Goal: Check status: Check status

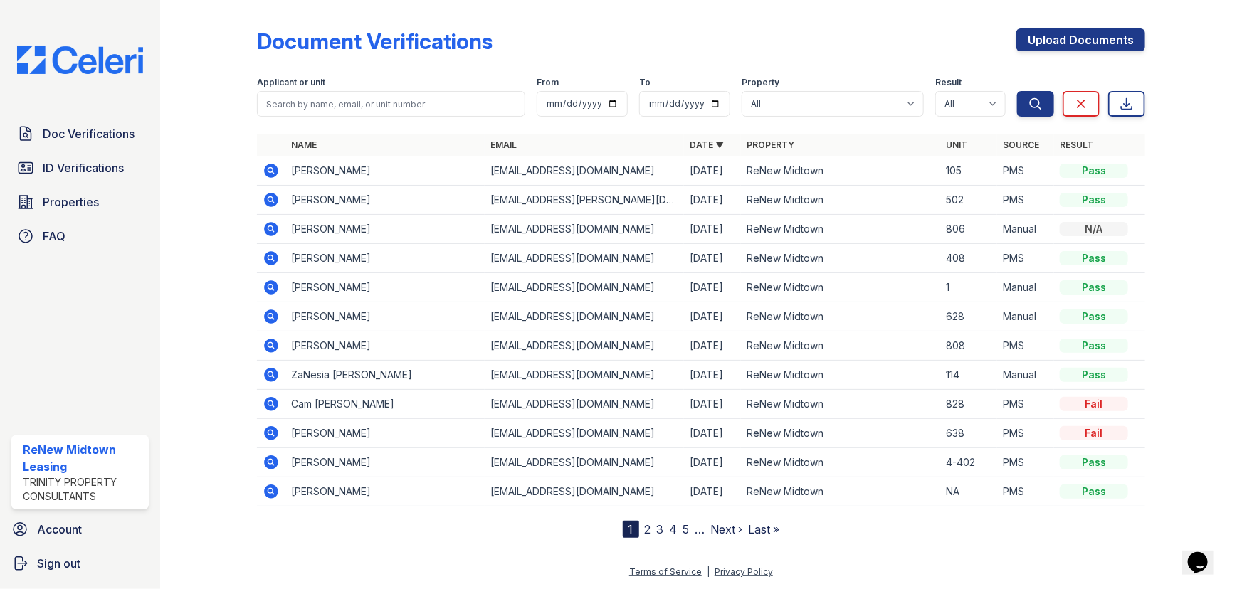
click at [266, 177] on icon at bounding box center [271, 170] width 17 height 17
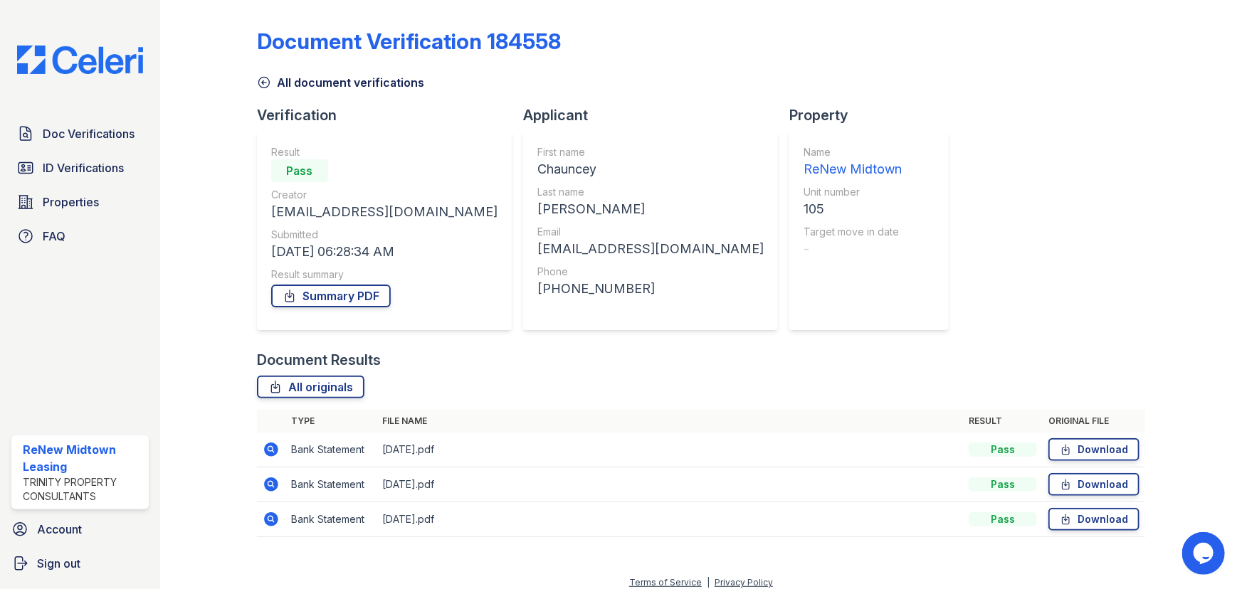
click at [268, 456] on icon at bounding box center [271, 450] width 14 height 14
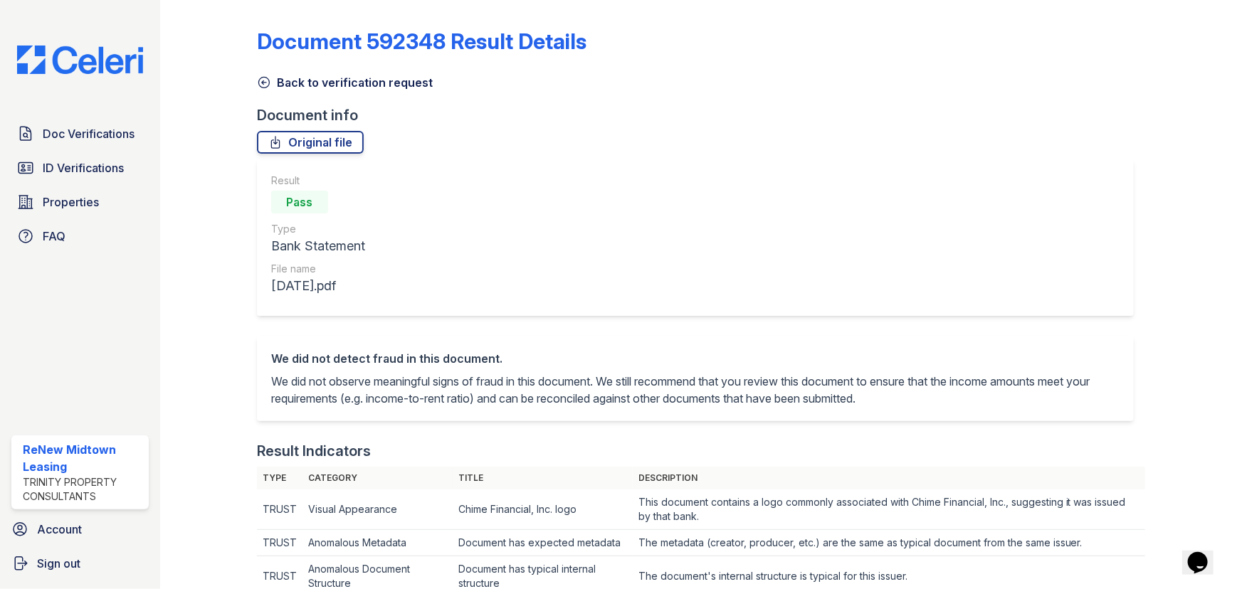
click at [266, 85] on icon at bounding box center [264, 82] width 14 height 14
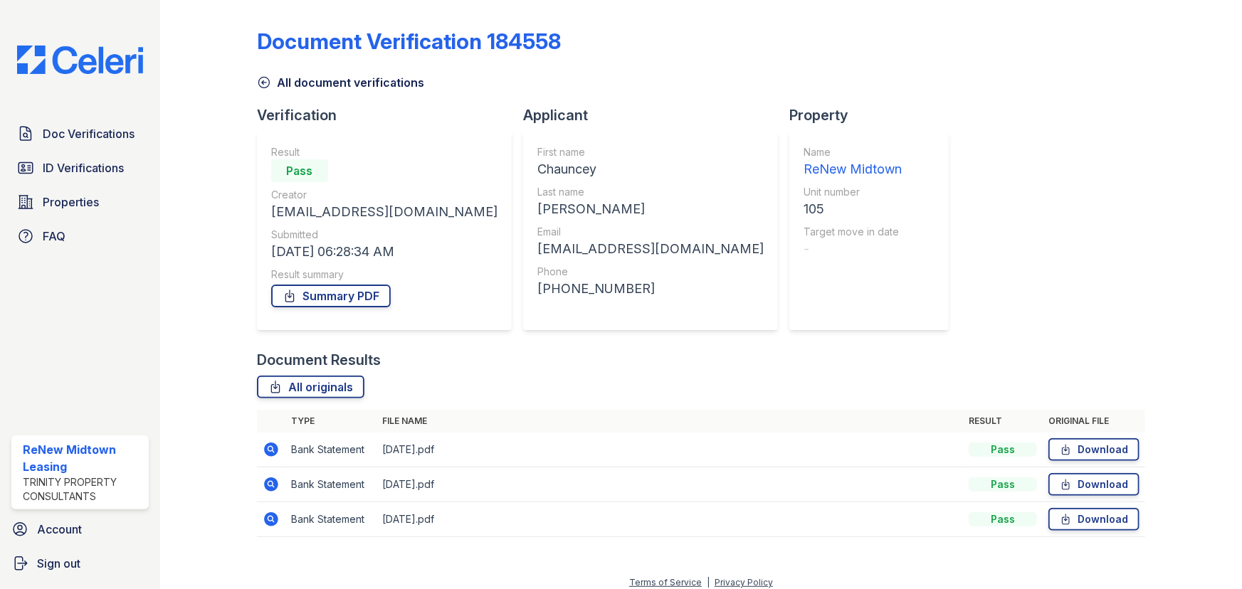
click at [268, 488] on icon at bounding box center [271, 485] width 14 height 14
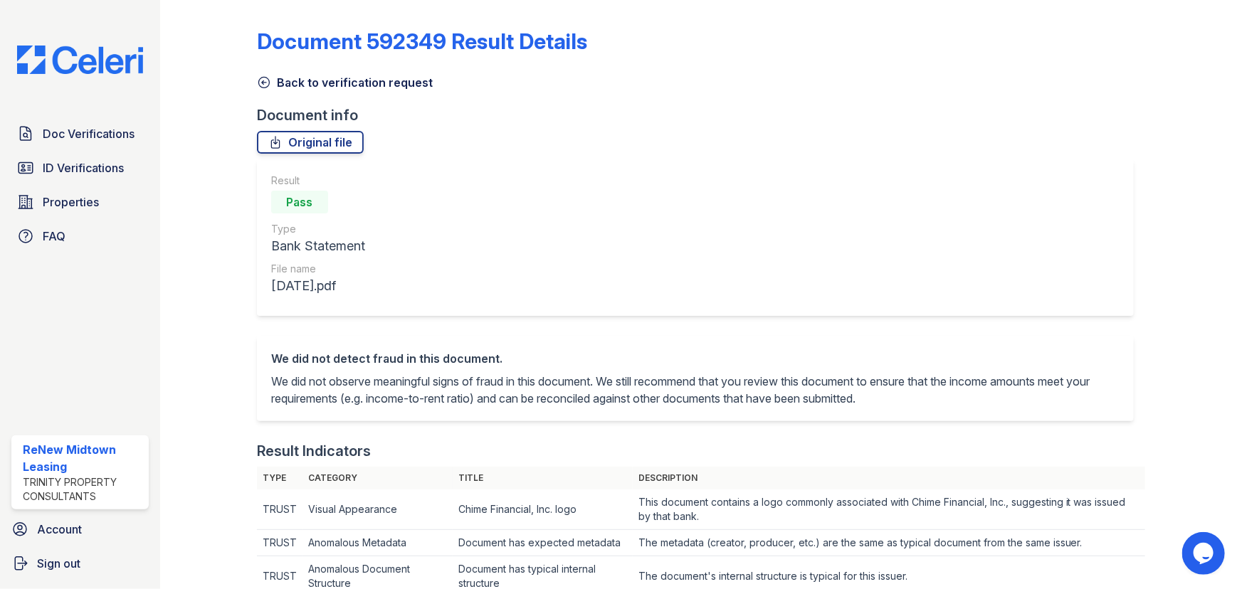
click at [260, 85] on icon at bounding box center [264, 82] width 14 height 14
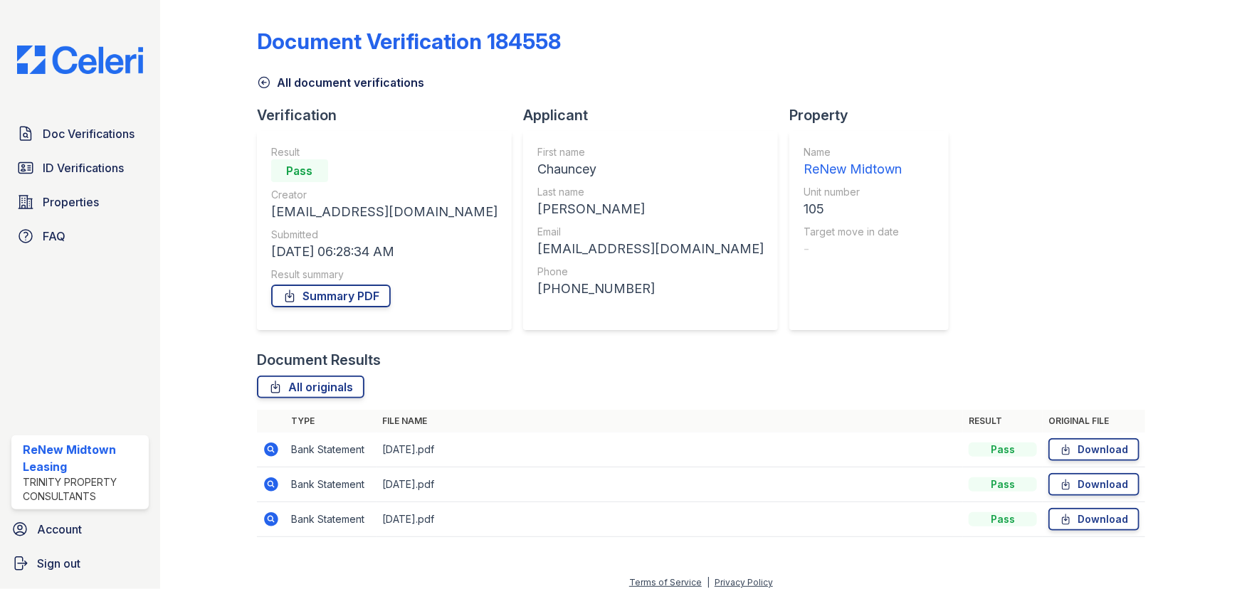
scroll to position [10, 0]
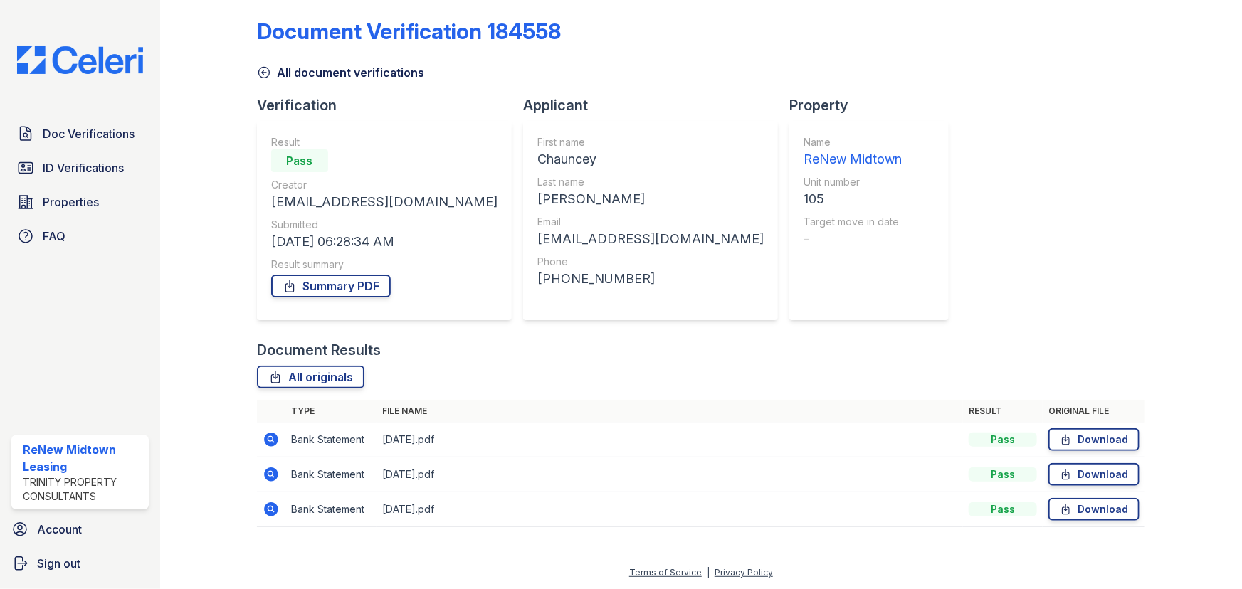
click at [266, 501] on icon at bounding box center [271, 509] width 17 height 17
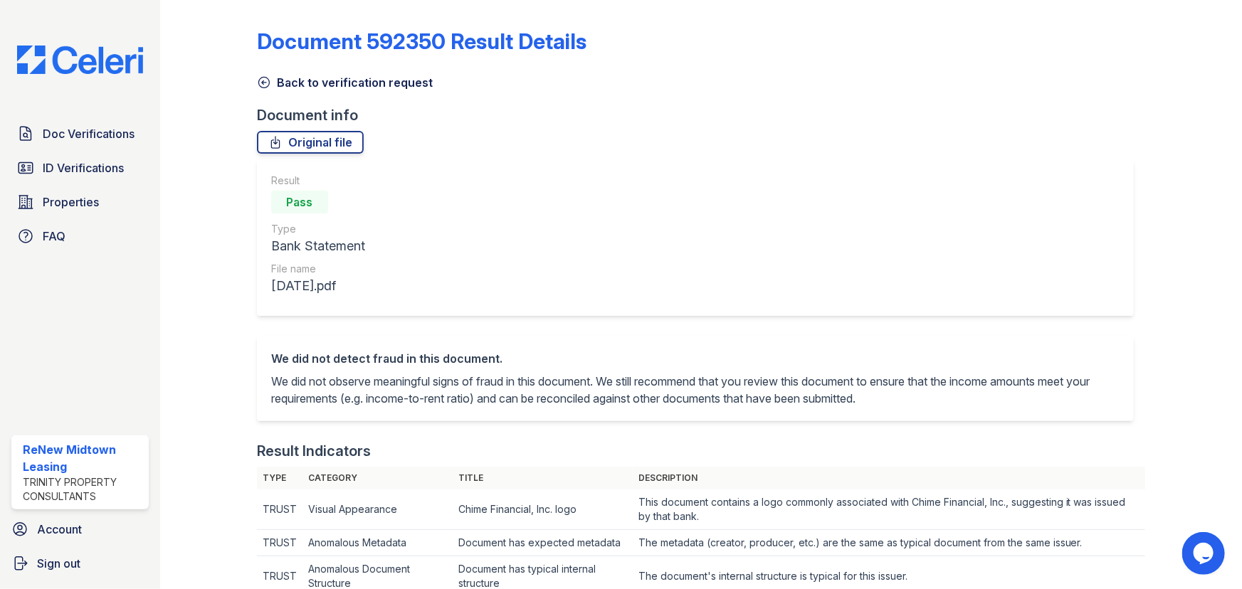
click at [261, 85] on icon at bounding box center [264, 82] width 14 height 14
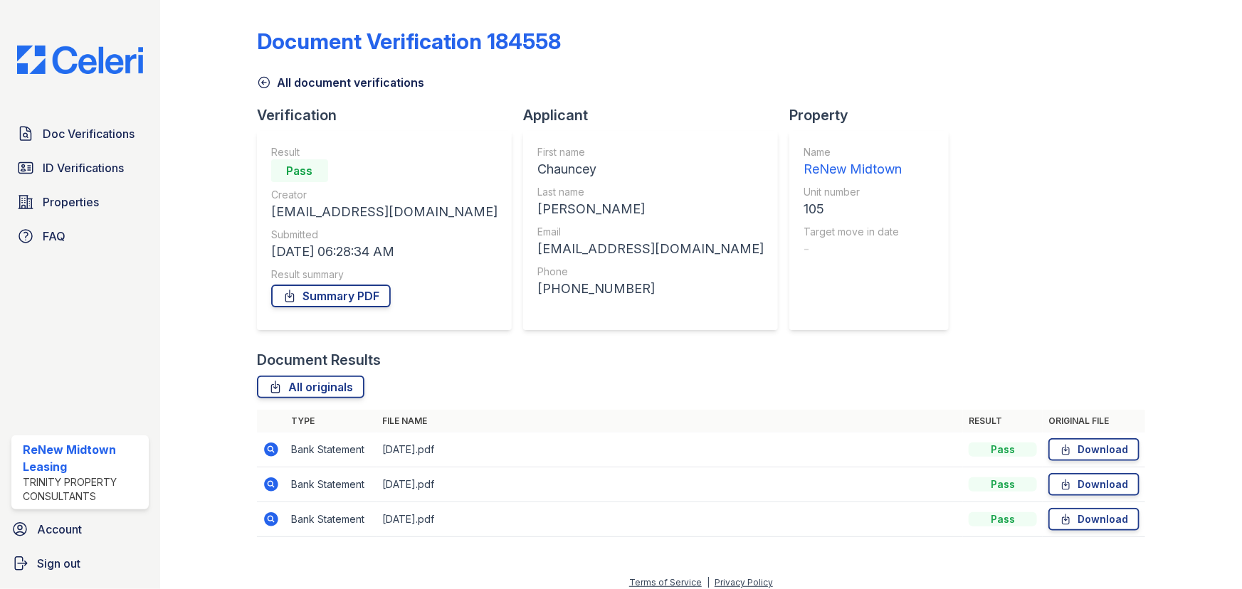
click at [270, 453] on icon at bounding box center [271, 450] width 14 height 14
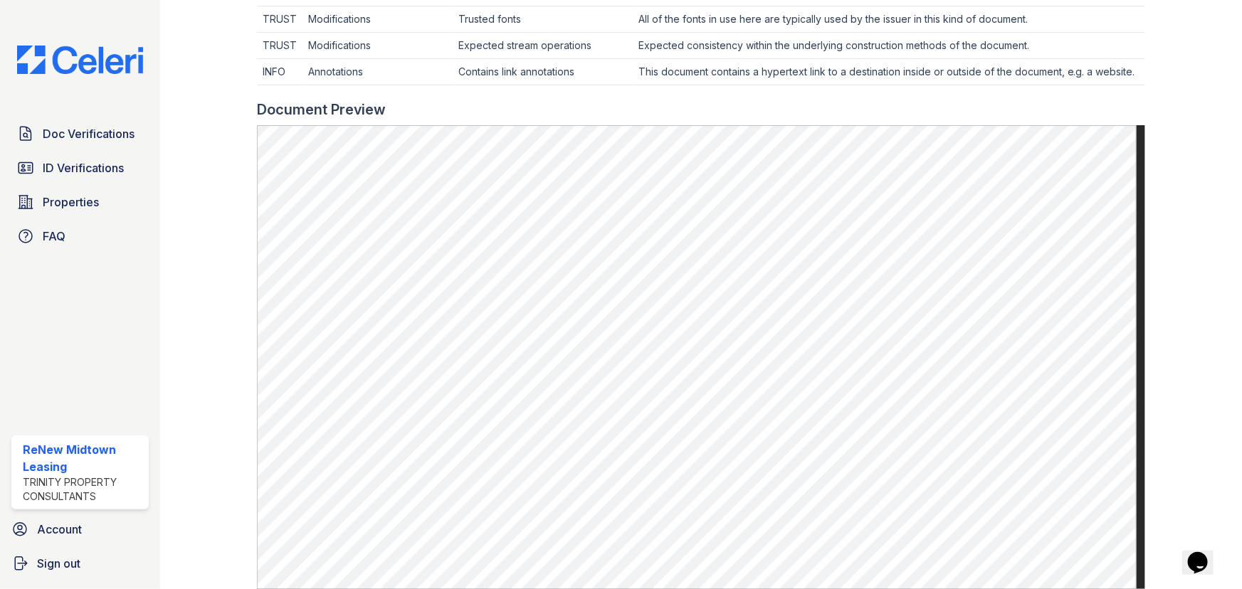
scroll to position [712, 0]
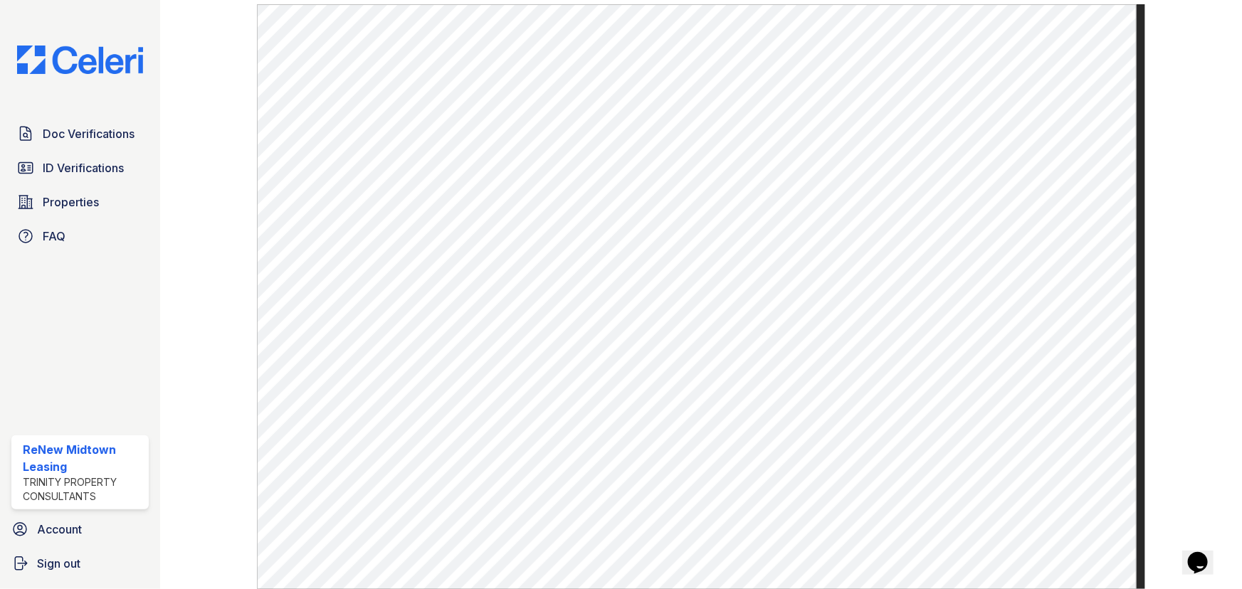
click at [117, 148] on div "Doc Verifications ID Verifications Properties FAQ" at bounding box center [80, 185] width 149 height 131
click at [114, 135] on span "Doc Verifications" at bounding box center [89, 133] width 92 height 17
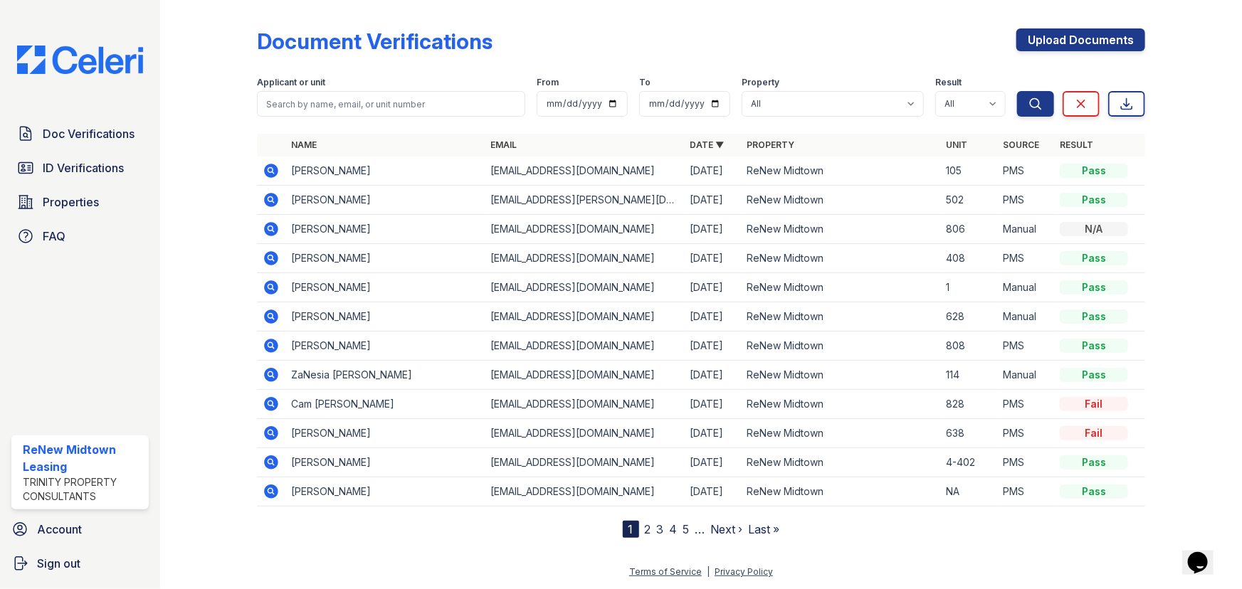
click at [270, 173] on icon at bounding box center [271, 171] width 14 height 14
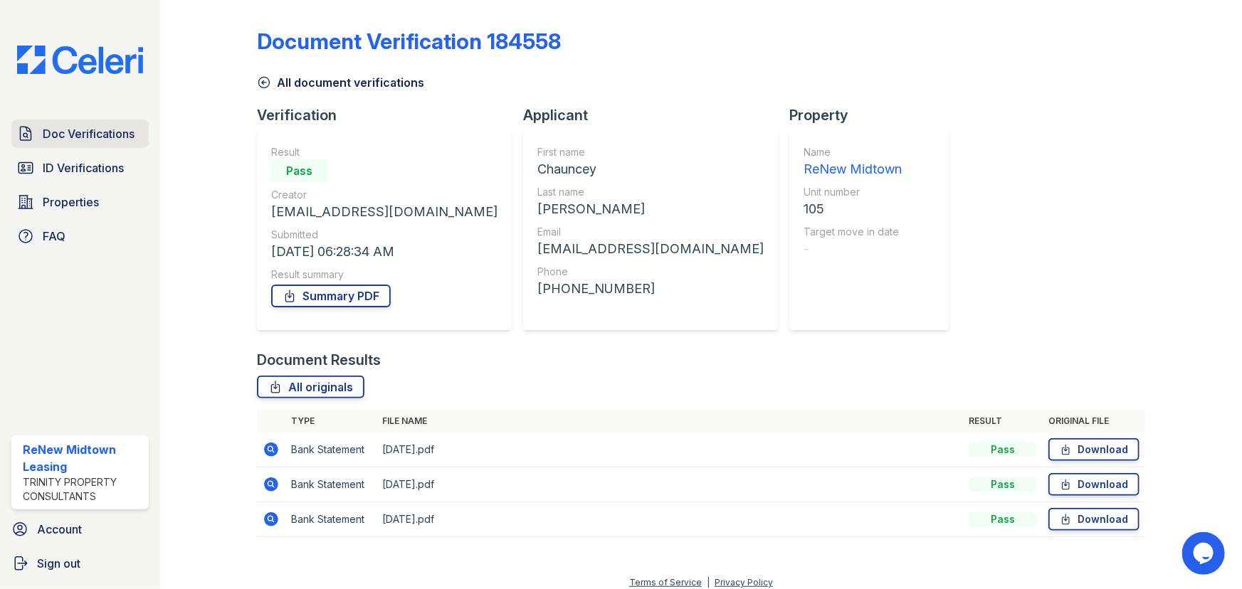
click at [78, 125] on span "Doc Verifications" at bounding box center [89, 133] width 92 height 17
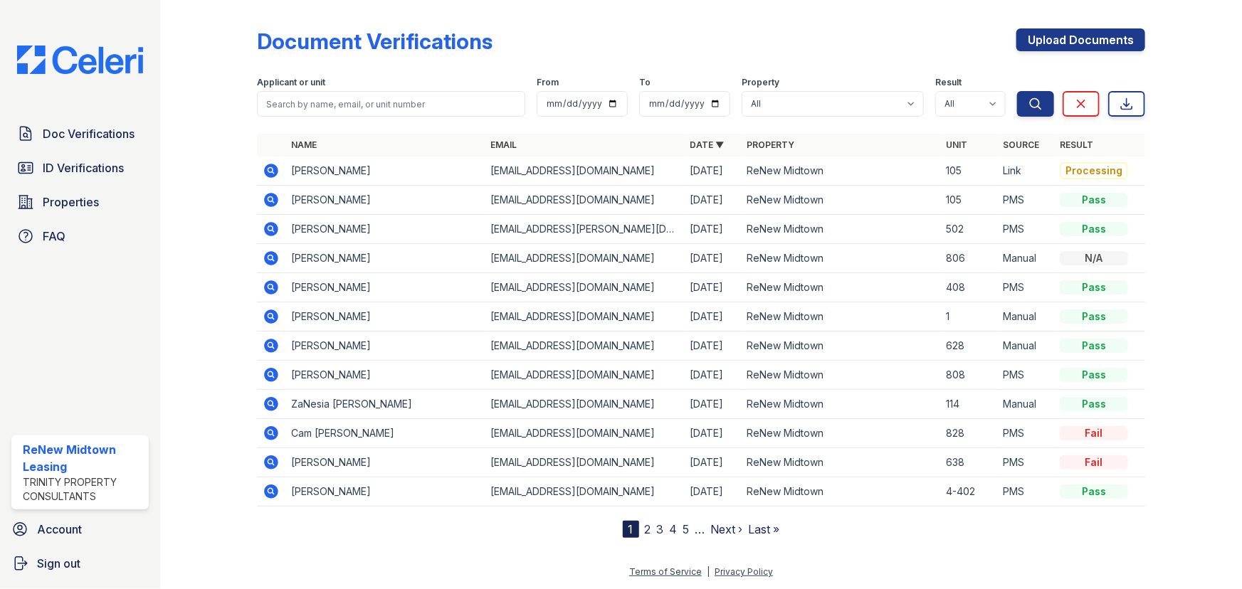
click at [270, 169] on icon at bounding box center [270, 170] width 4 height 4
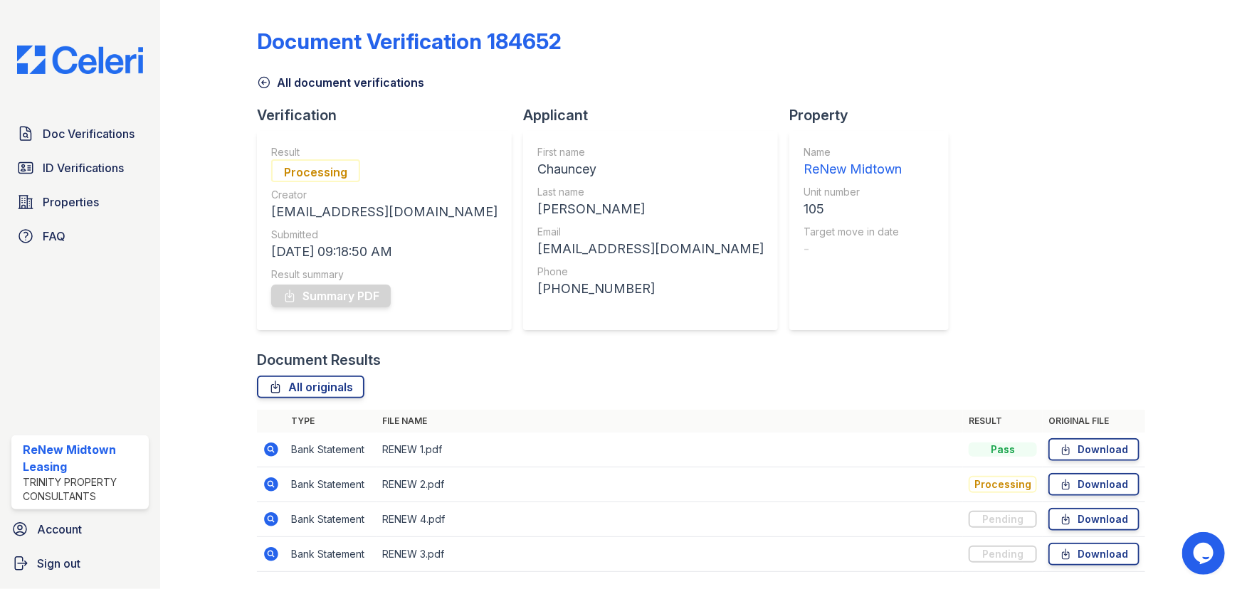
click at [278, 449] on icon at bounding box center [271, 449] width 17 height 17
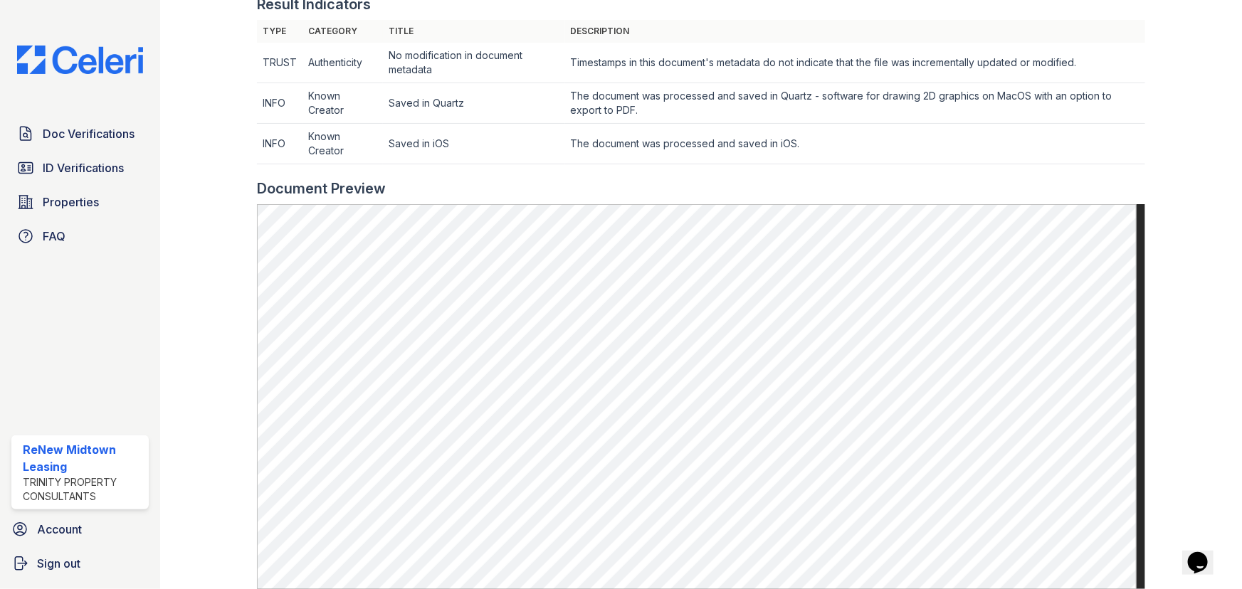
scroll to position [453, 0]
